Goal: Transaction & Acquisition: Purchase product/service

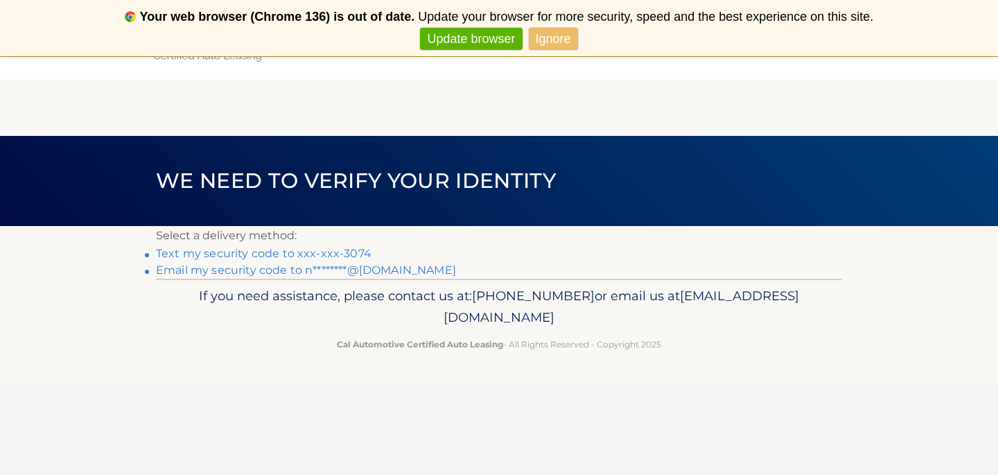
click at [318, 253] on link "Text my security code to xxx-xxx-3074" at bounding box center [264, 253] width 216 height 13
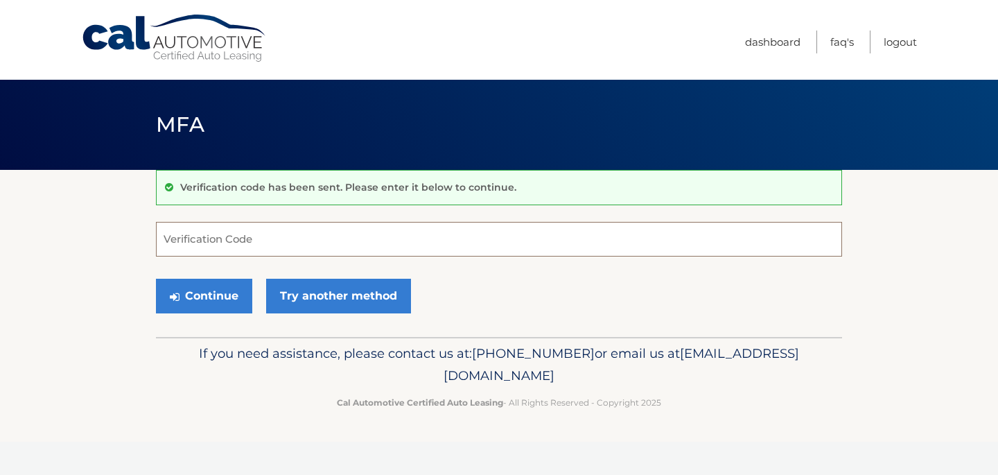
click at [316, 253] on input "Verification Code" at bounding box center [499, 239] width 686 height 35
type input "653893"
click at [156, 279] on button "Continue" at bounding box center [204, 296] width 96 height 35
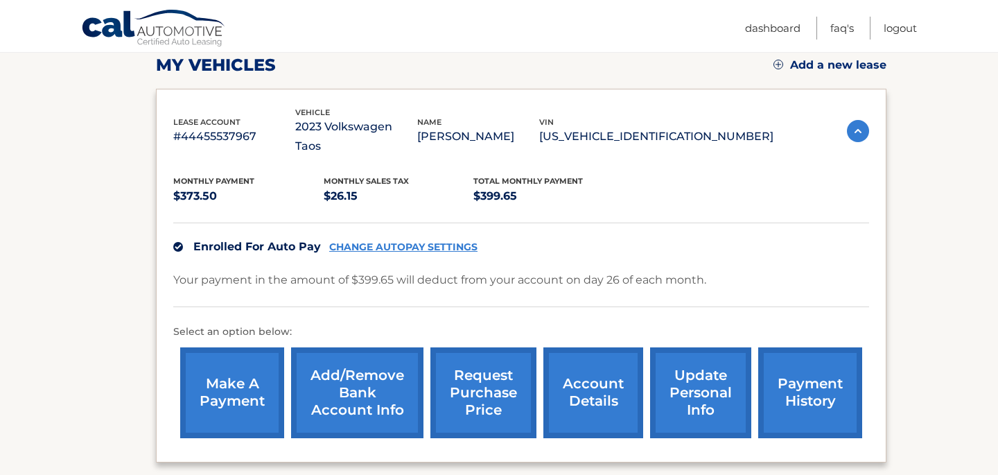
scroll to position [198, 0]
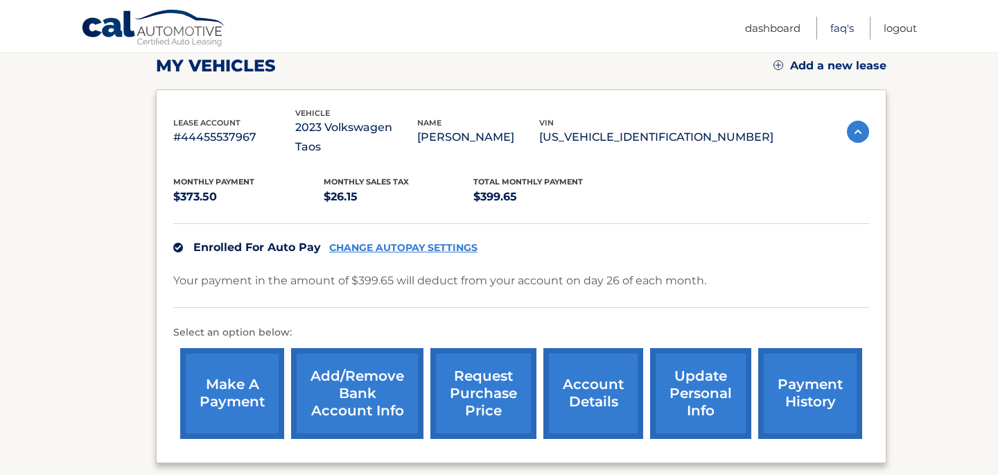
click at [840, 28] on link "FAQ's" at bounding box center [843, 28] width 24 height 23
click at [485, 373] on link "request purchase price" at bounding box center [484, 393] width 106 height 91
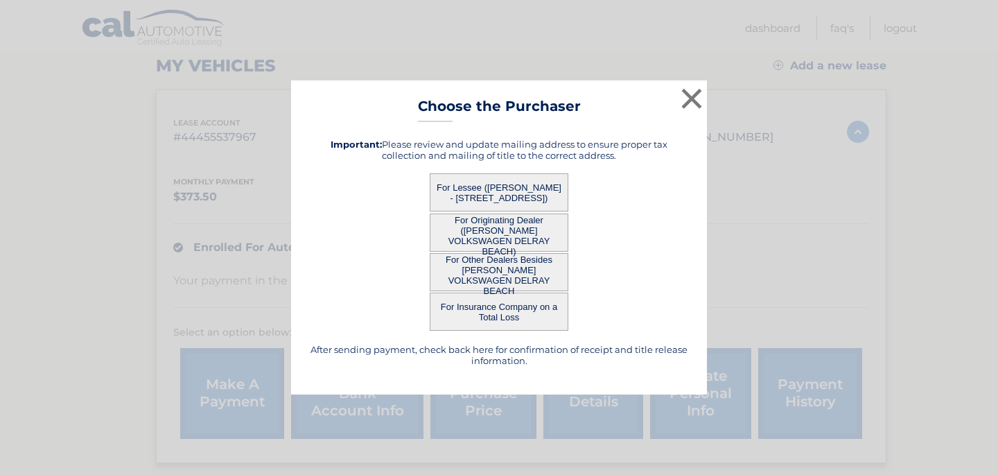
click at [546, 200] on button "For Lessee ([PERSON_NAME] - [STREET_ADDRESS])" at bounding box center [499, 192] width 139 height 38
click at [460, 191] on button "For Lessee ([PERSON_NAME] - [STREET_ADDRESS])" at bounding box center [499, 192] width 139 height 38
click at [510, 187] on button "For Lessee ([PERSON_NAME] - [STREET_ADDRESS])" at bounding box center [499, 192] width 139 height 38
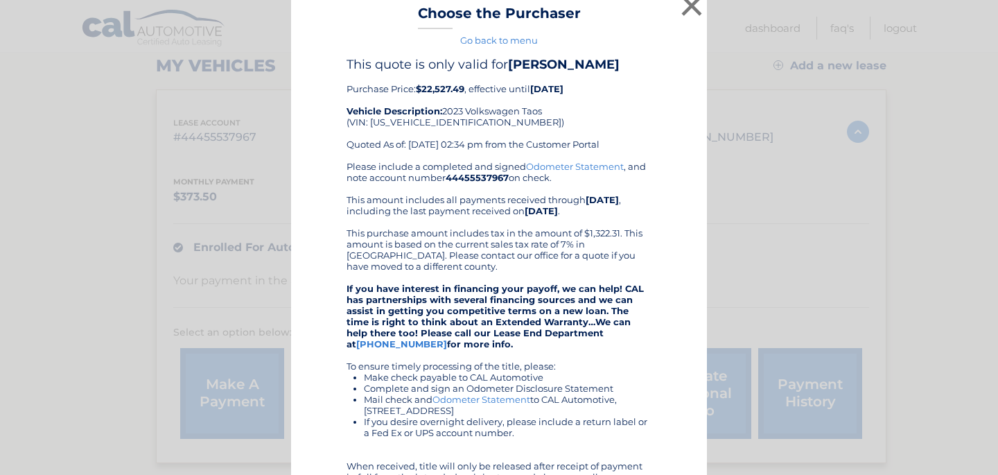
scroll to position [0, 0]
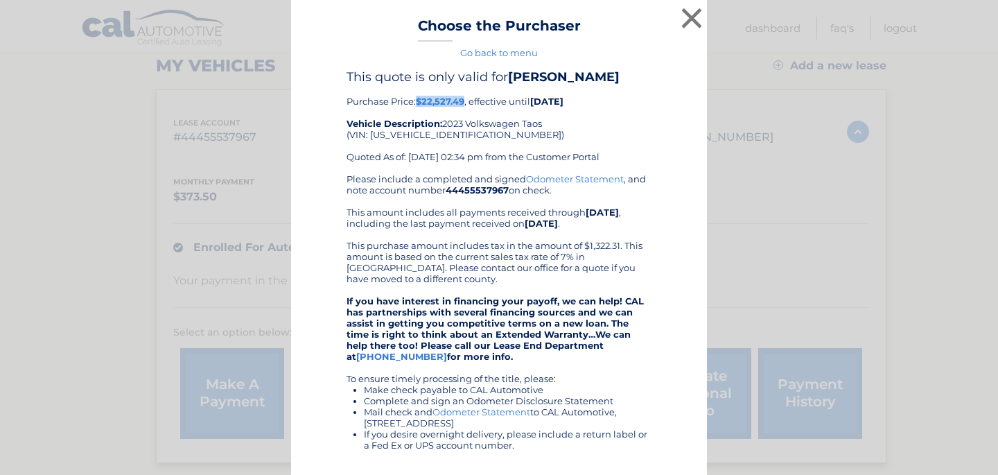
drag, startPoint x: 418, startPoint y: 97, endPoint x: 466, endPoint y: 96, distance: 47.8
click at [465, 96] on b "$22,527.49" at bounding box center [440, 101] width 49 height 11
copy b "$22,527.49"
click at [540, 130] on div "This quote is only valid for [PERSON_NAME] Purchase Price: $22,527.49 , effecti…" at bounding box center [499, 121] width 305 height 104
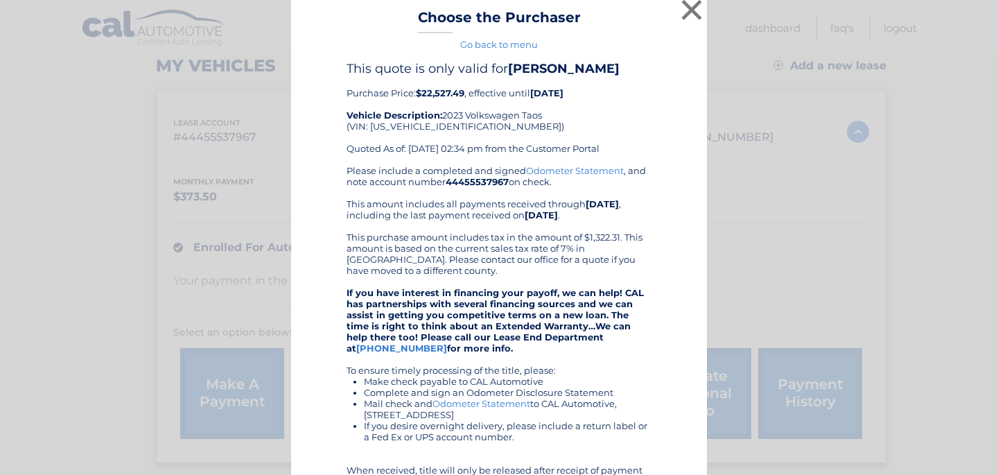
click at [513, 45] on link "Go back to menu" at bounding box center [499, 44] width 78 height 11
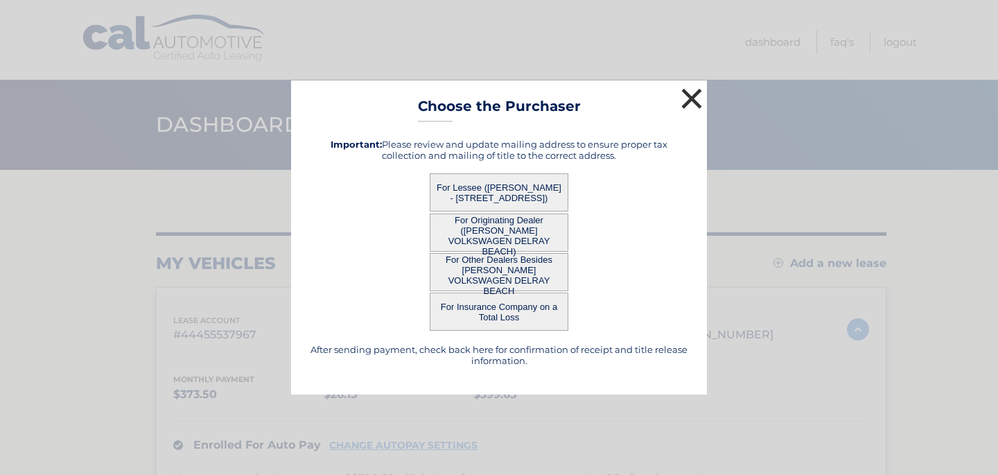
click at [686, 90] on button "×" at bounding box center [692, 99] width 28 height 28
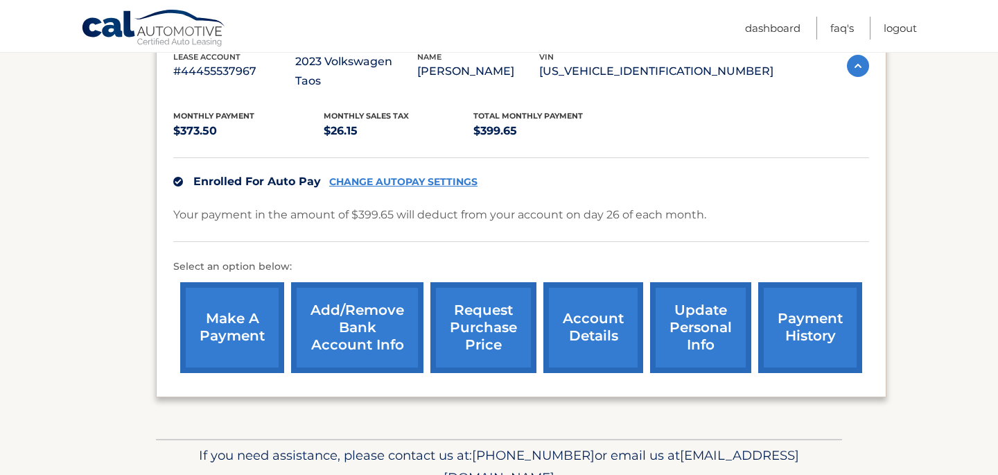
scroll to position [259, 0]
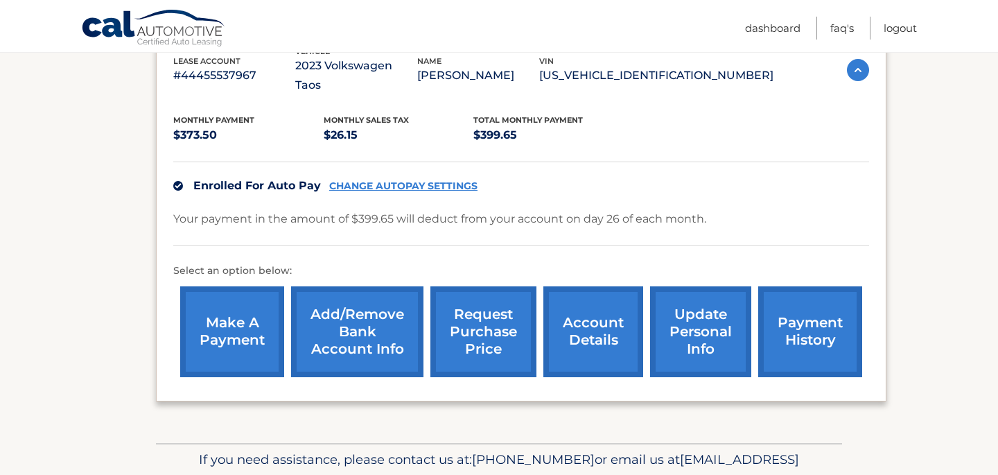
click at [611, 321] on link "account details" at bounding box center [594, 331] width 100 height 91
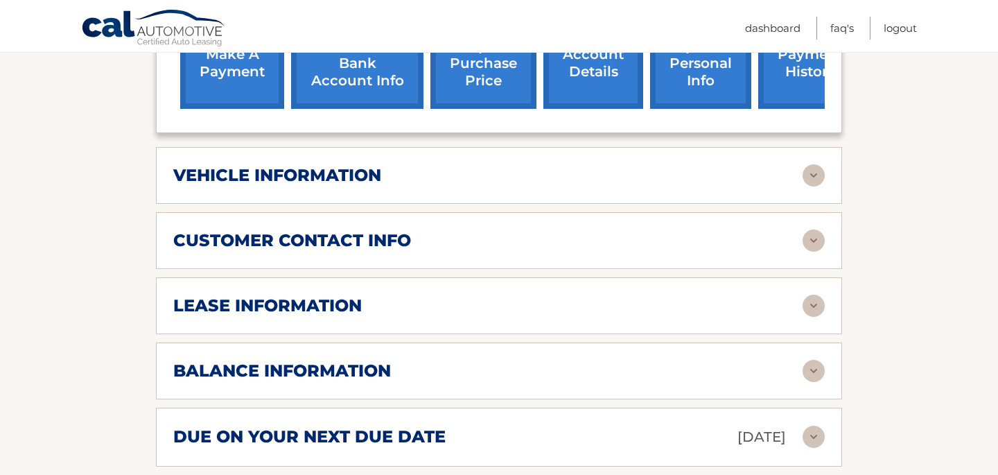
scroll to position [554, 0]
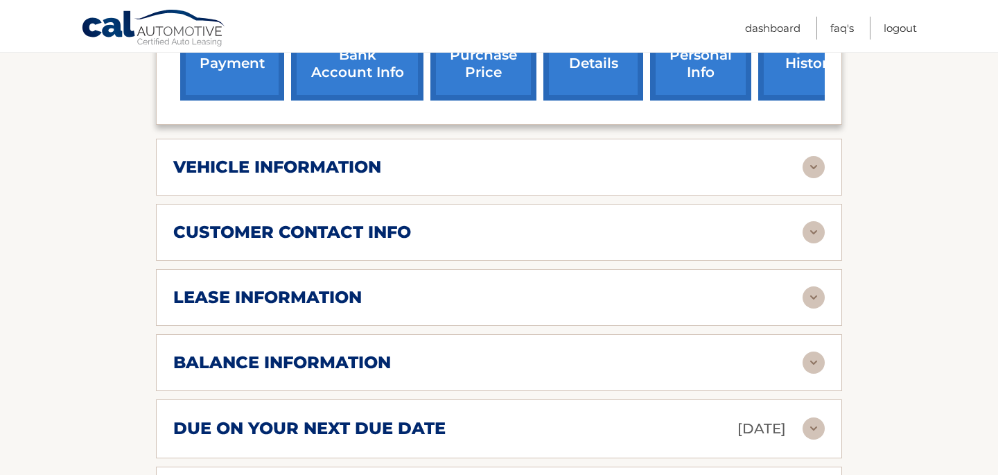
click at [625, 287] on div "lease information" at bounding box center [488, 297] width 630 height 21
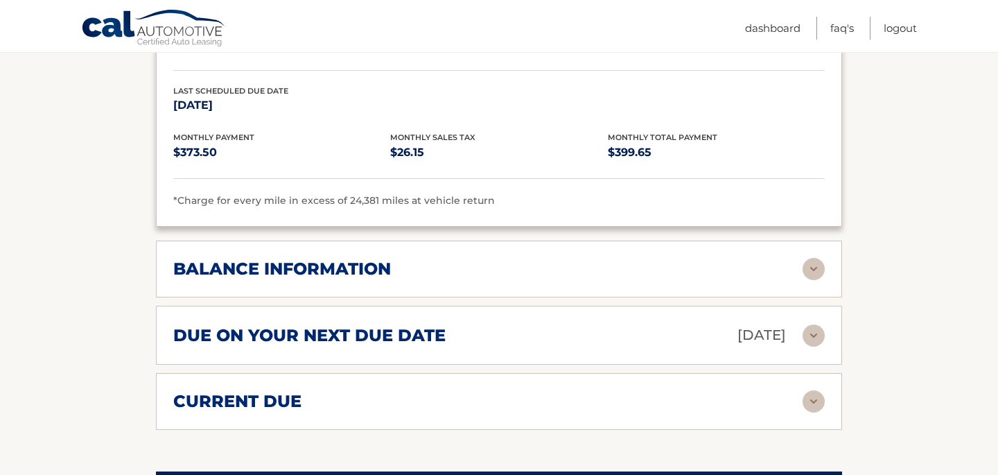
scroll to position [921, 0]
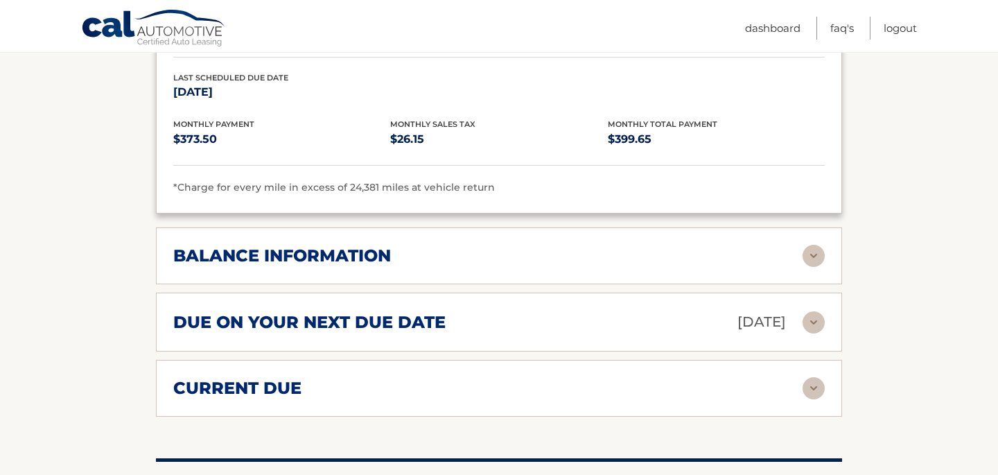
click at [582, 378] on div "current due" at bounding box center [488, 388] width 630 height 21
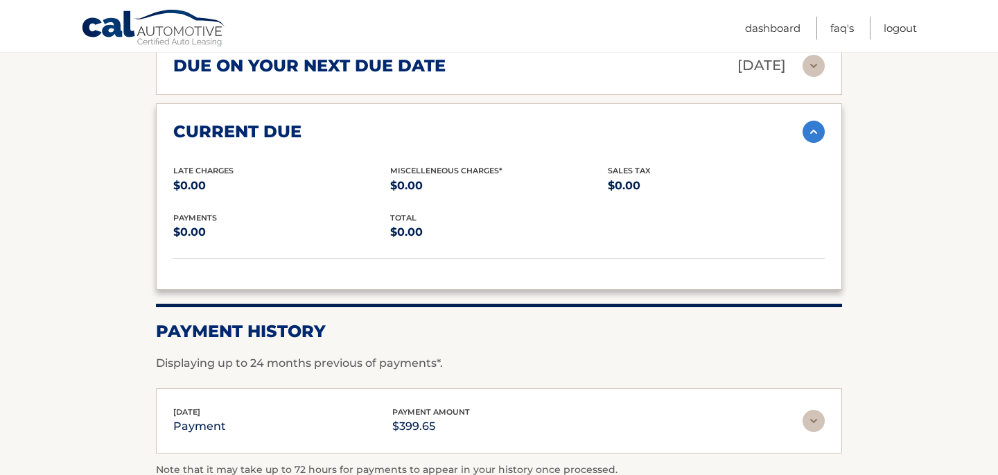
scroll to position [1277, 0]
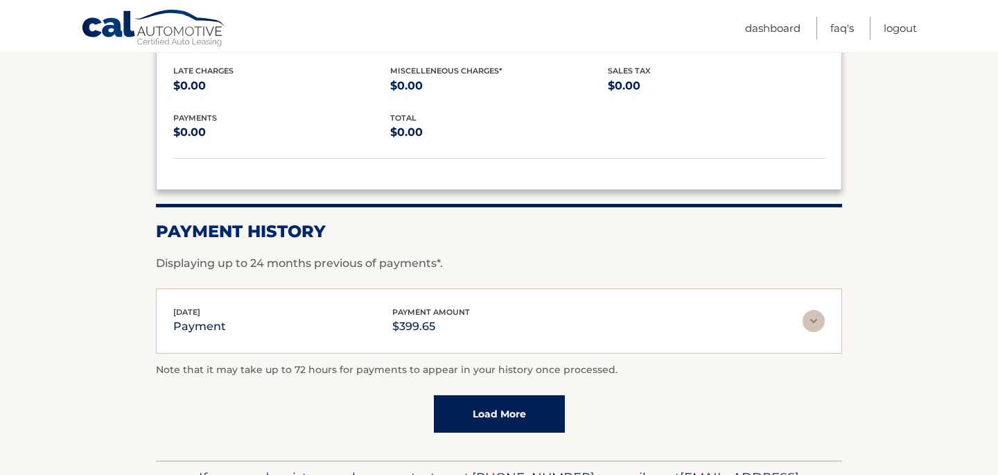
click at [537, 395] on link "Load More" at bounding box center [499, 413] width 131 height 37
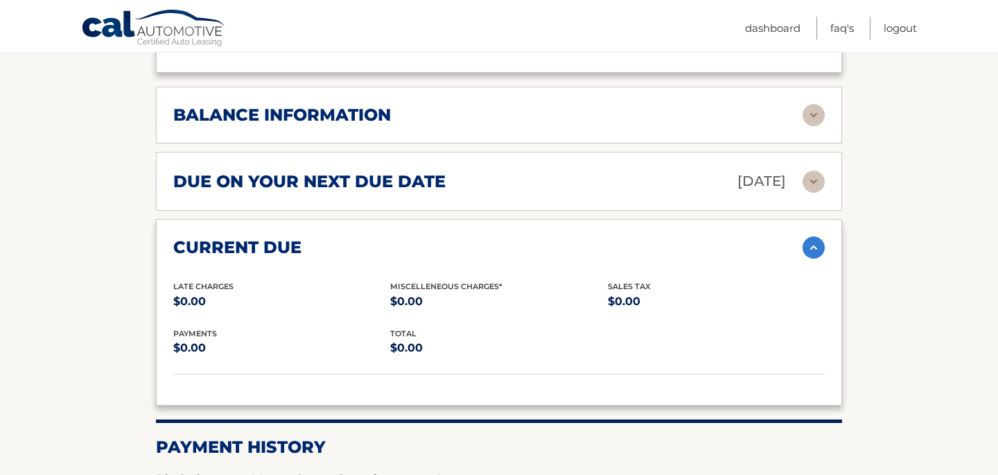
scroll to position [1035, 0]
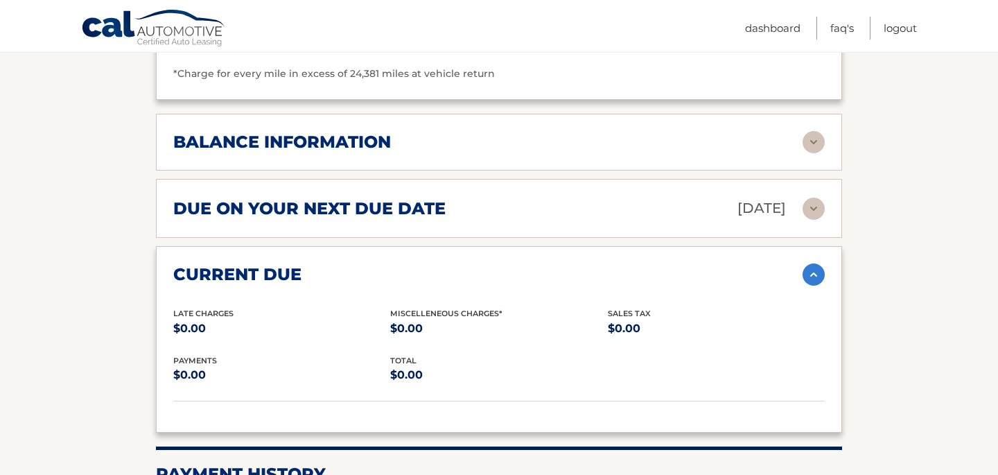
click at [629, 196] on div "due on your next due date Sep 26, 2025" at bounding box center [488, 208] width 630 height 24
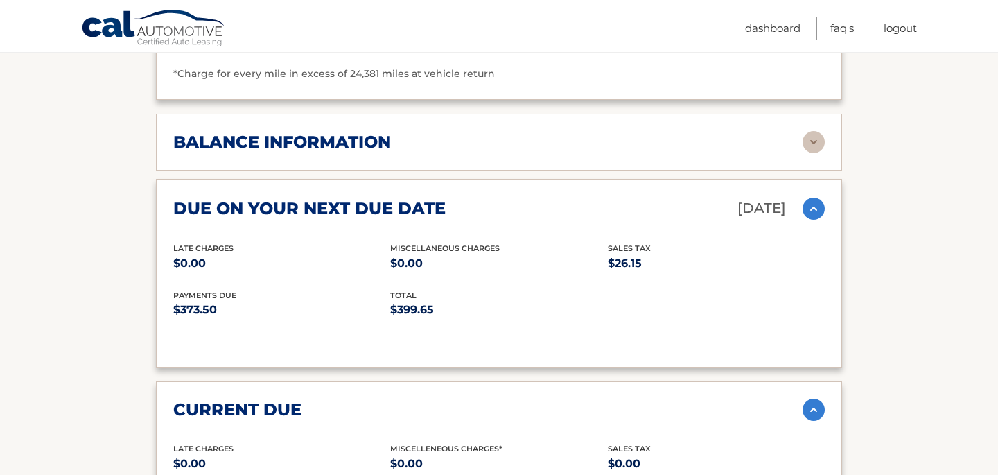
click at [632, 132] on div "balance information" at bounding box center [488, 142] width 630 height 21
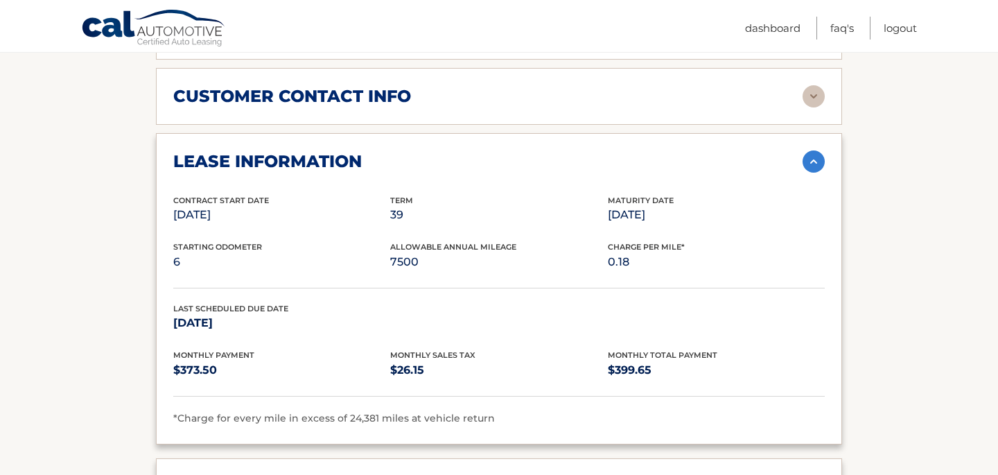
scroll to position [686, 0]
